Goal: Information Seeking & Learning: Learn about a topic

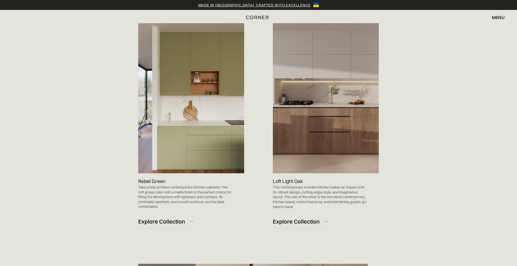
scroll to position [570, 0]
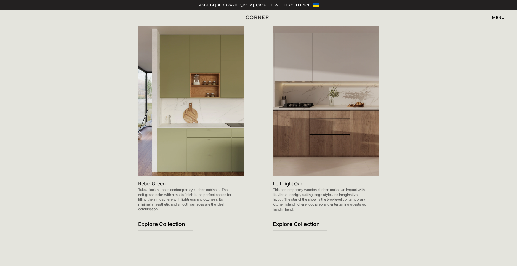
click at [334, 119] on img at bounding box center [326, 101] width 106 height 150
click at [324, 70] on img at bounding box center [326, 101] width 106 height 150
click at [289, 224] on div "Explore Collection" at bounding box center [296, 223] width 47 height 7
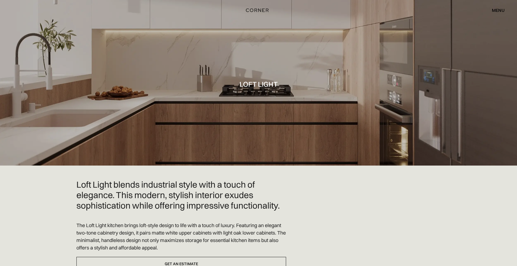
click at [502, 10] on div "menu" at bounding box center [498, 10] width 13 height 4
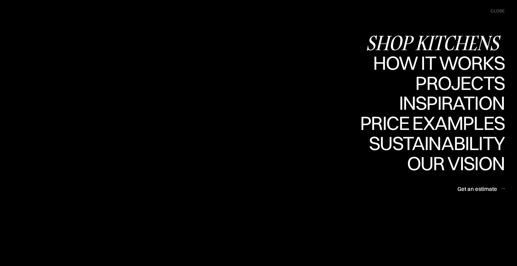
click at [427, 42] on div "Shop Kitchens" at bounding box center [435, 42] width 139 height 19
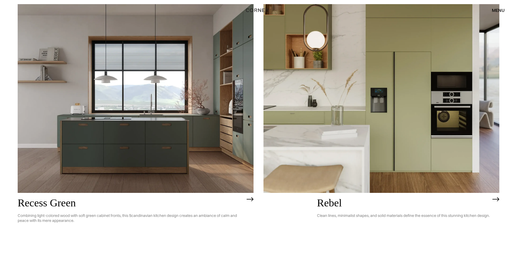
scroll to position [1152, 0]
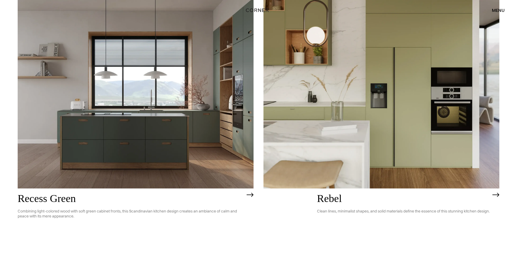
click at [250, 196] on img at bounding box center [250, 195] width 7 height 4
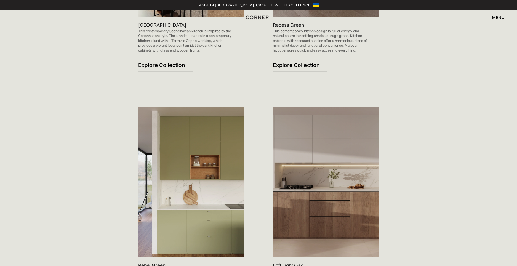
scroll to position [508, 0]
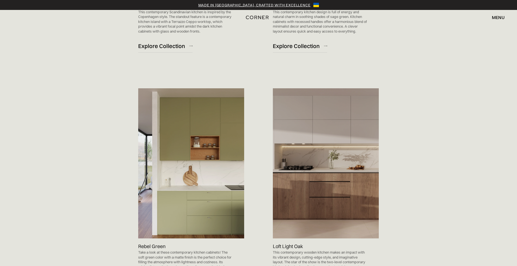
click at [283, 244] on p "Loft Light Oak" at bounding box center [288, 246] width 30 height 7
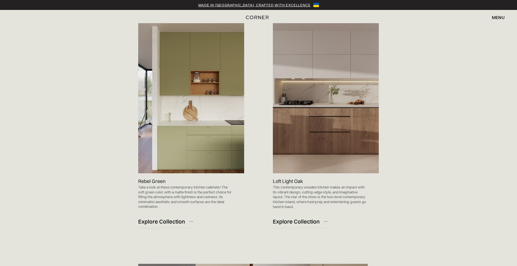
scroll to position [616, 0]
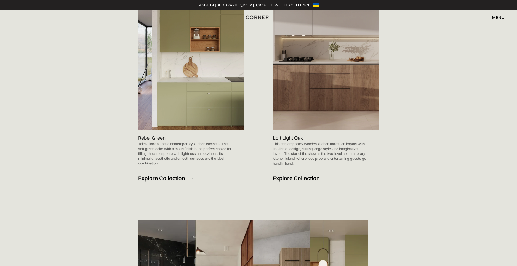
click at [298, 178] on div "Explore Collection" at bounding box center [296, 177] width 47 height 7
